Goal: Information Seeking & Learning: Check status

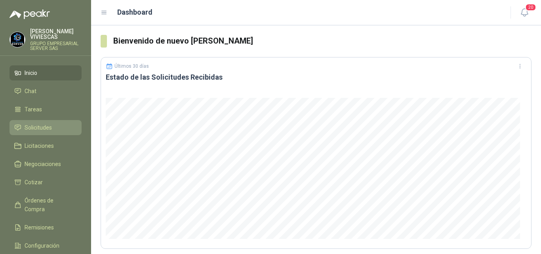
click at [29, 126] on span "Solicitudes" at bounding box center [38, 127] width 27 height 9
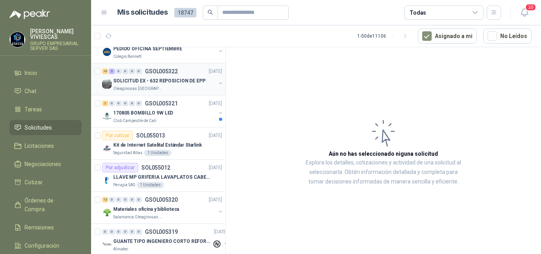
scroll to position [119, 0]
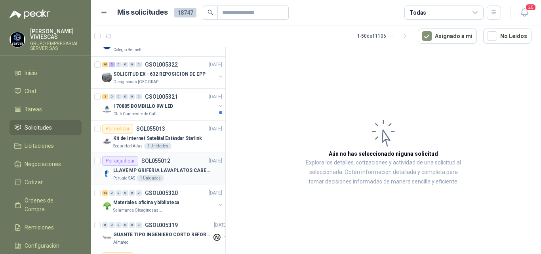
click at [159, 168] on p "LLAVE MP GRIFERIA LAVAPLATOS CABEZA EXTRAIBLE" at bounding box center [162, 171] width 99 height 8
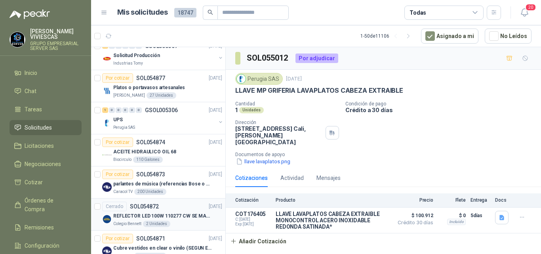
scroll to position [912, 0]
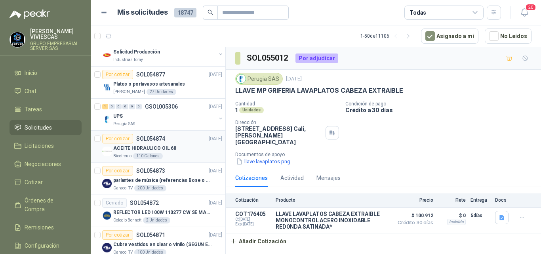
click at [148, 147] on p "ACEITE HIDRAULICO OIL 68" at bounding box center [144, 149] width 63 height 8
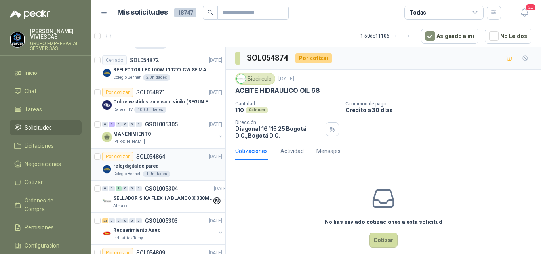
scroll to position [1070, 0]
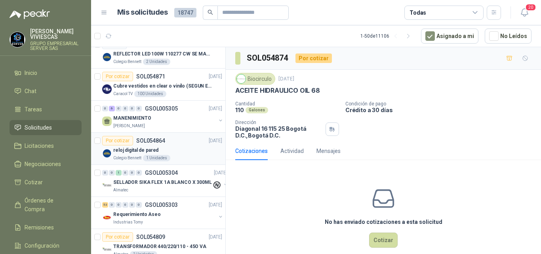
click at [151, 149] on p "reloj digital de pared" at bounding box center [135, 151] width 45 height 8
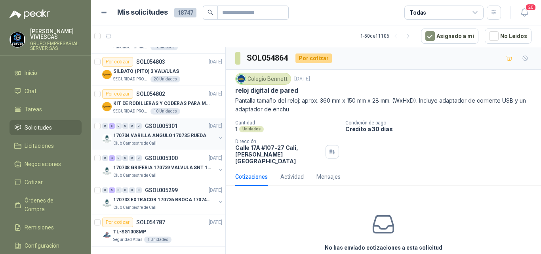
scroll to position [1413, 0]
click at [411, 35] on icon "button" at bounding box center [408, 36] width 7 height 7
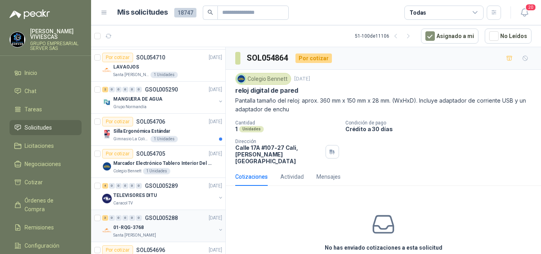
scroll to position [660, 0]
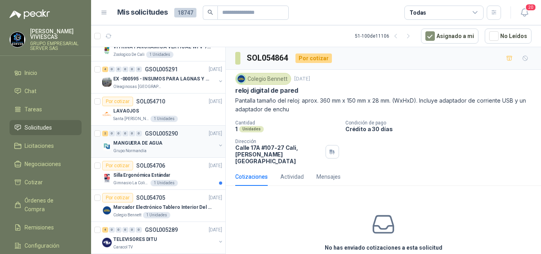
click at [145, 136] on p "GSOL005290" at bounding box center [161, 134] width 33 height 6
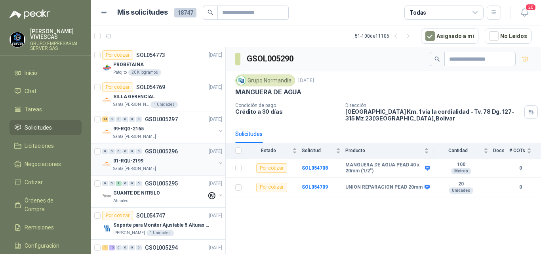
scroll to position [303, 0]
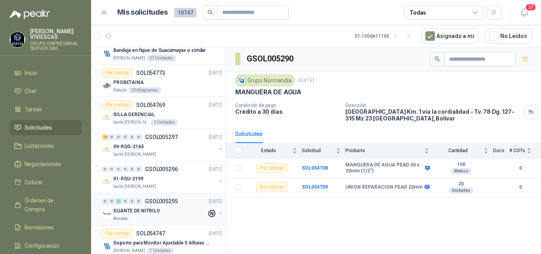
click at [154, 208] on p "GUANTE DE NITRILO" at bounding box center [136, 211] width 47 height 8
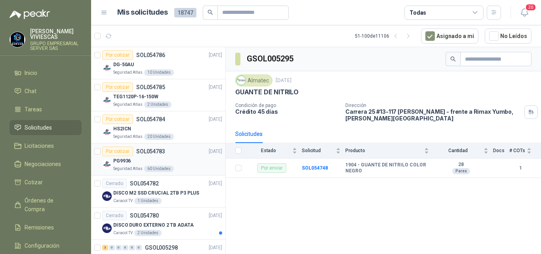
click at [146, 150] on p "SOL054783" at bounding box center [150, 152] width 29 height 6
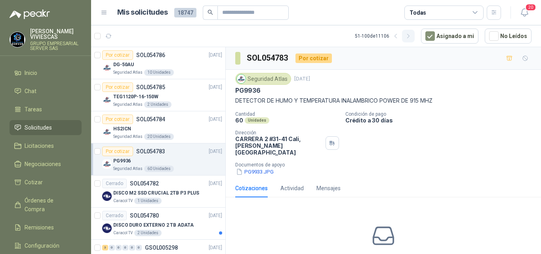
click at [409, 36] on icon "button" at bounding box center [408, 36] width 2 height 4
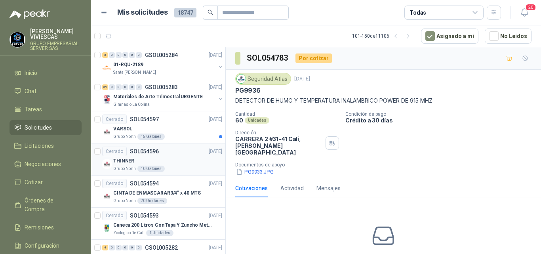
scroll to position [40, 0]
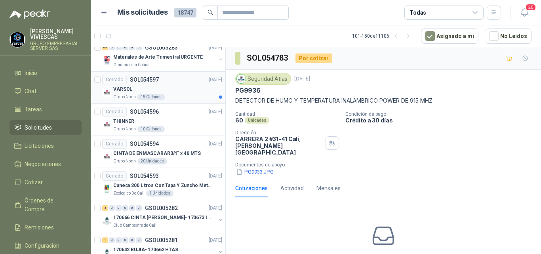
click at [126, 94] on p "Grupo North" at bounding box center [124, 97] width 23 height 6
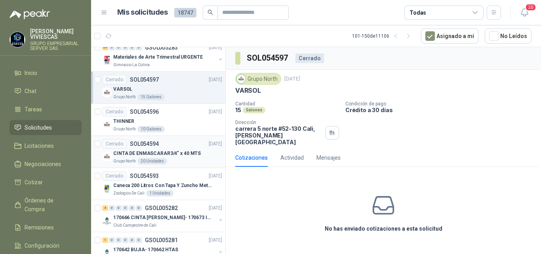
scroll to position [79, 0]
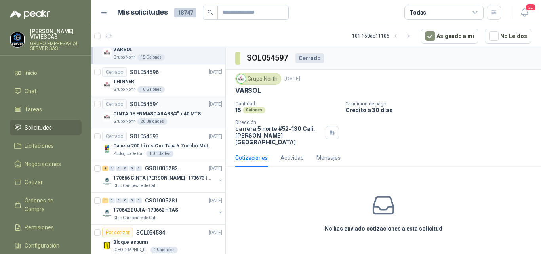
click at [173, 113] on p "CINTA DE ENMASCARAR3/4" x 40 MTS" at bounding box center [157, 114] width 88 height 8
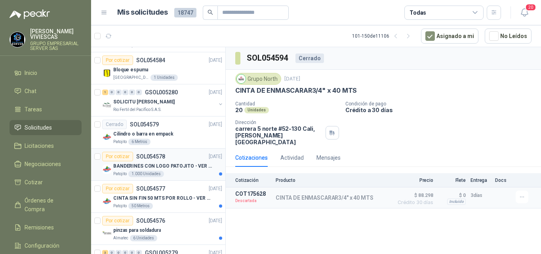
scroll to position [238, 0]
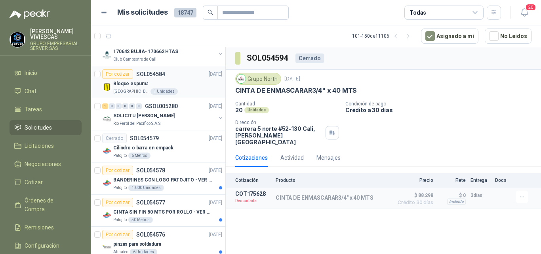
click at [141, 88] on p "[GEOGRAPHIC_DATA]" at bounding box center [131, 91] width 36 height 6
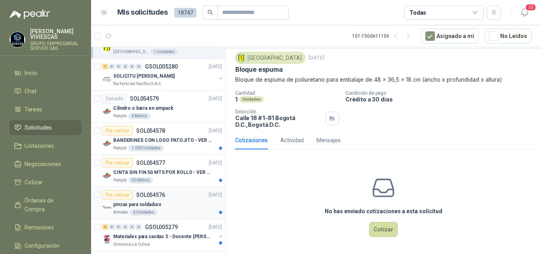
scroll to position [317, 0]
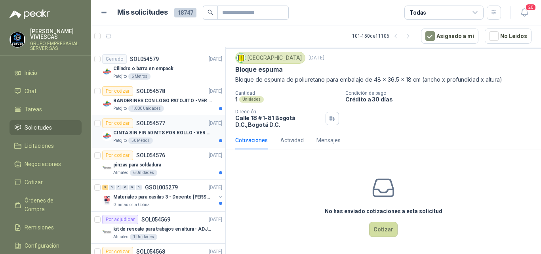
click at [157, 130] on p "CINTA SIN FIN 50 MTS POR ROLLO - VER DOC ADJUNTO" at bounding box center [162, 133] width 99 height 8
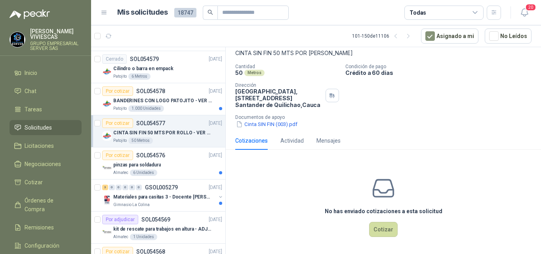
scroll to position [15, 0]
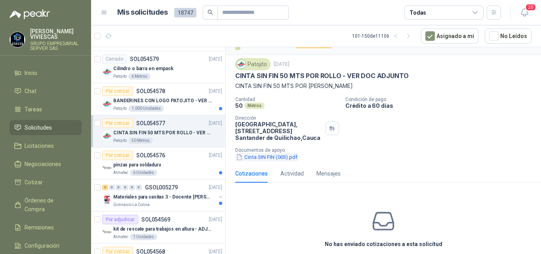
click at [274, 161] on button "Cinta SIN FIN (003).pdf" at bounding box center [266, 157] width 63 height 8
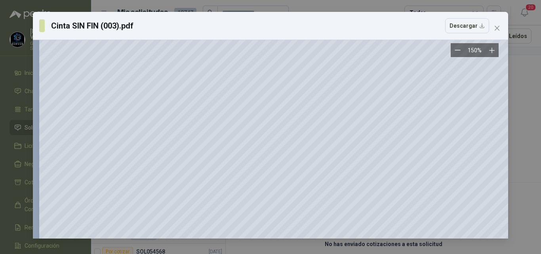
scroll to position [295, 0]
